Goal: Task Accomplishment & Management: Use online tool/utility

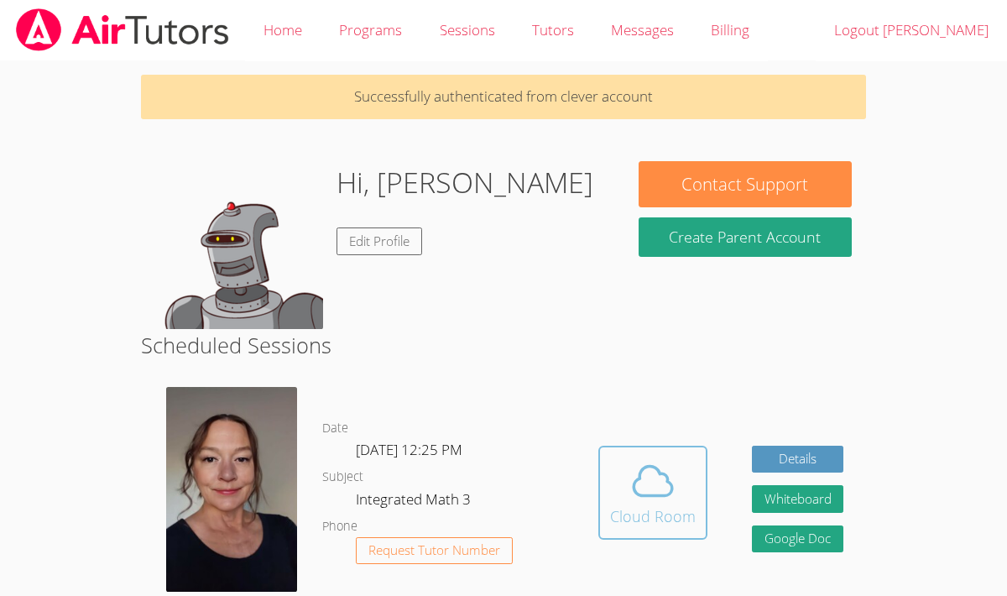
click at [671, 492] on icon at bounding box center [652, 480] width 47 height 47
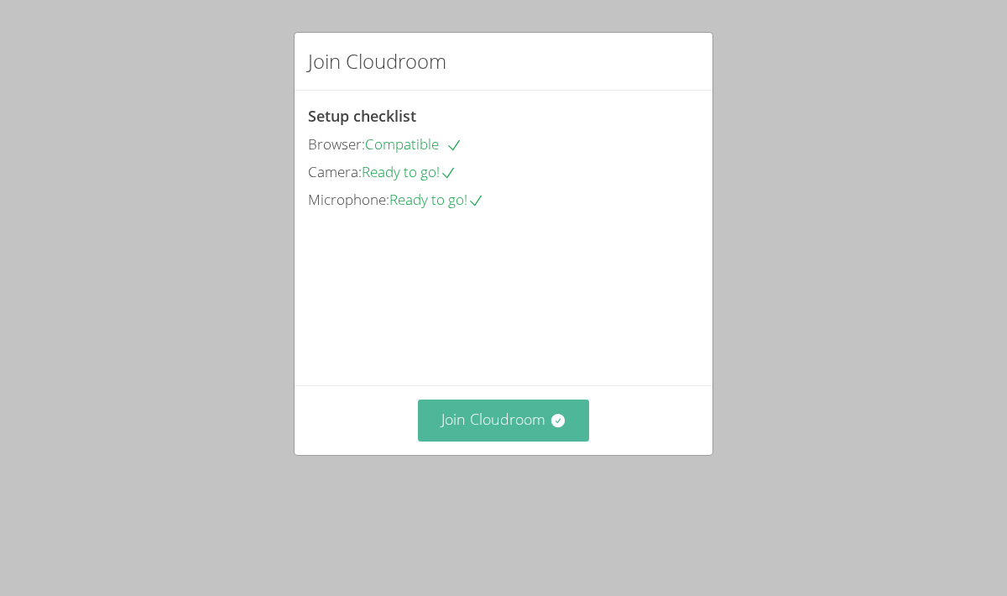
click at [493, 441] on button "Join Cloudroom" at bounding box center [504, 419] width 172 height 41
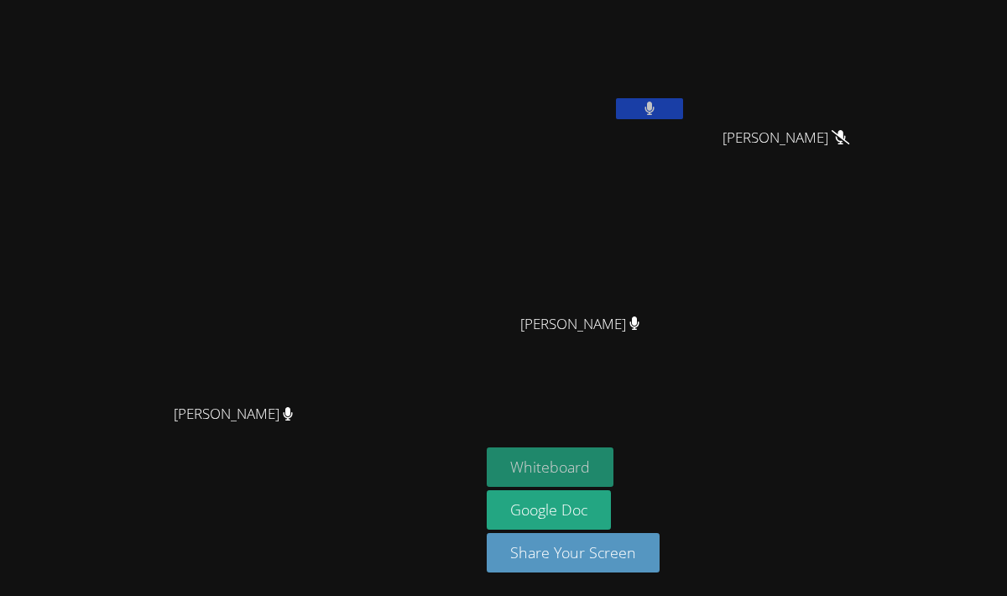
click at [613, 455] on button "Whiteboard" at bounding box center [550, 466] width 127 height 39
